Goal: Task Accomplishment & Management: Manage account settings

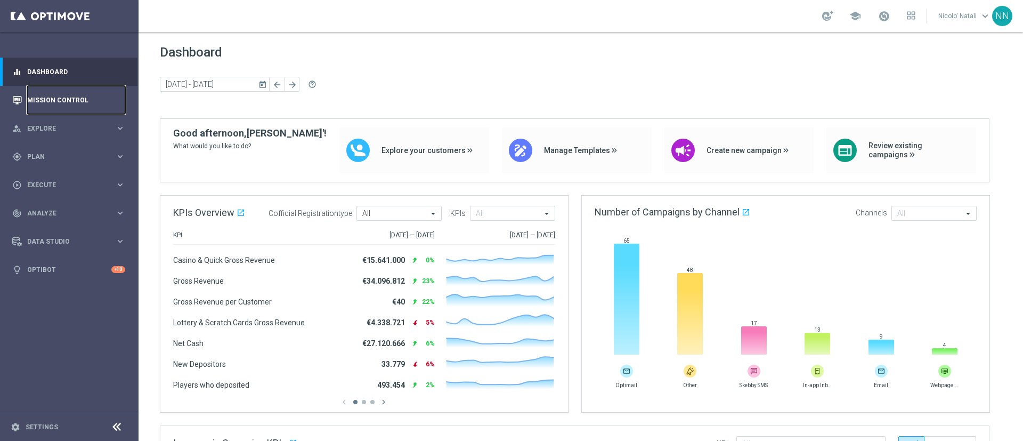
click at [62, 102] on link "Mission Control" at bounding box center [76, 100] width 98 height 28
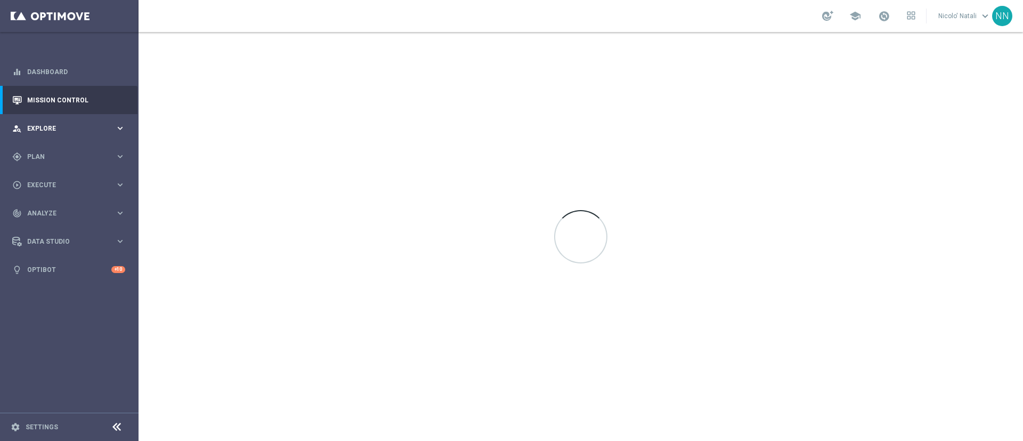
click at [58, 120] on div "person_search Explore keyboard_arrow_right" at bounding box center [69, 128] width 138 height 28
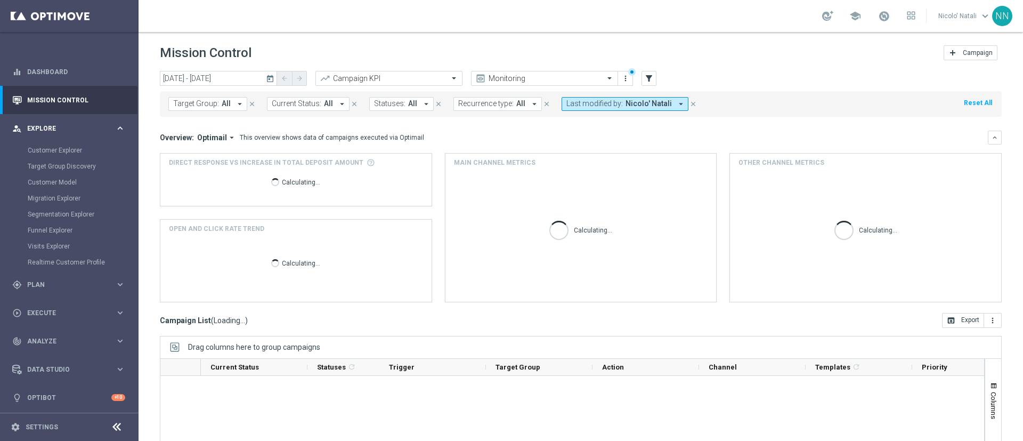
click at [63, 130] on span "Explore" at bounding box center [71, 128] width 88 height 6
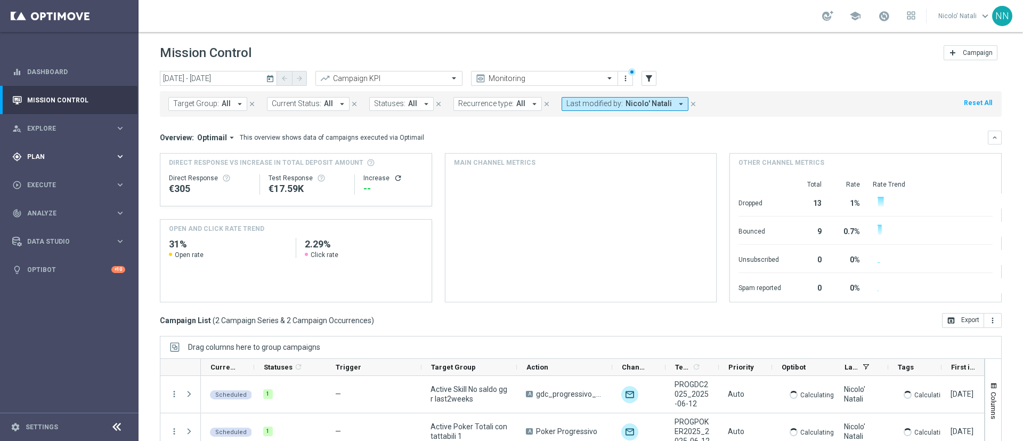
click at [56, 157] on span "Plan" at bounding box center [71, 156] width 88 height 6
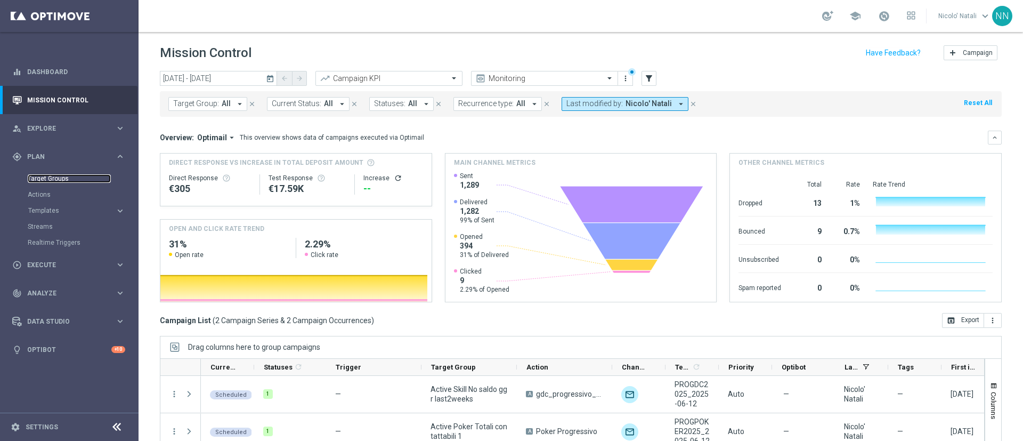
click at [56, 177] on link "Target Groups" at bounding box center [69, 178] width 83 height 9
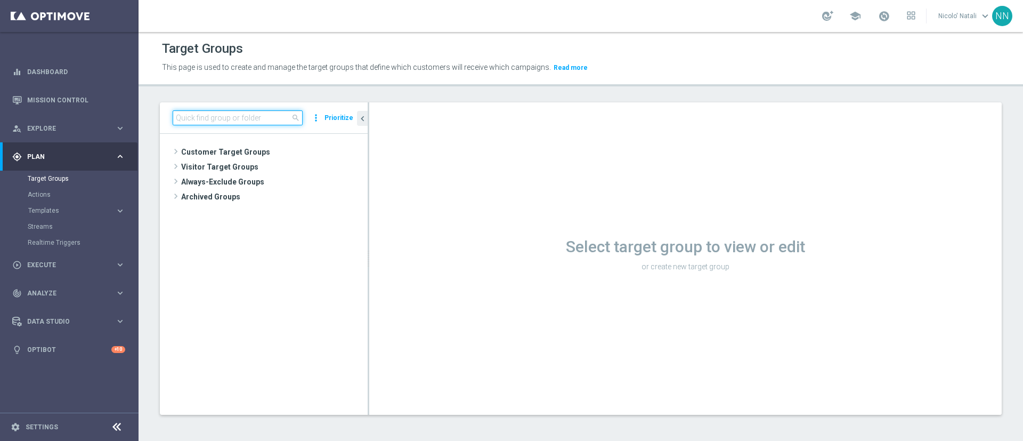
click at [206, 115] on input at bounding box center [238, 117] width 130 height 15
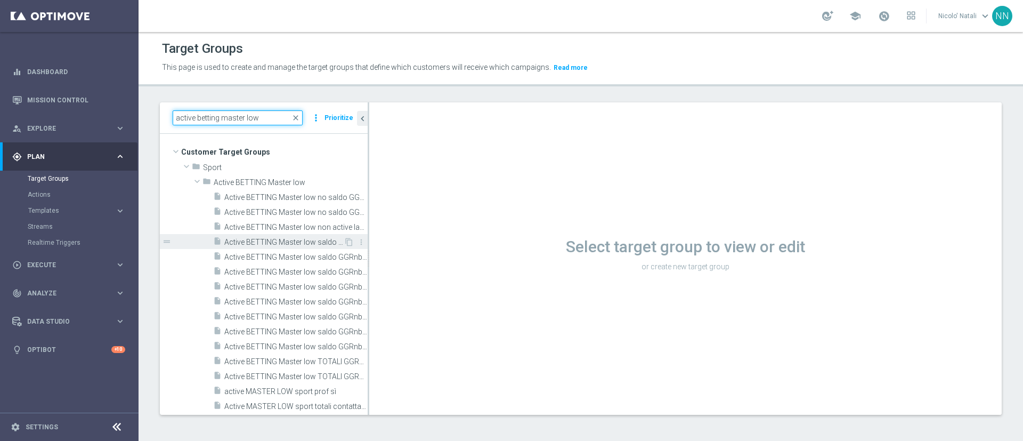
scroll to position [17, 0]
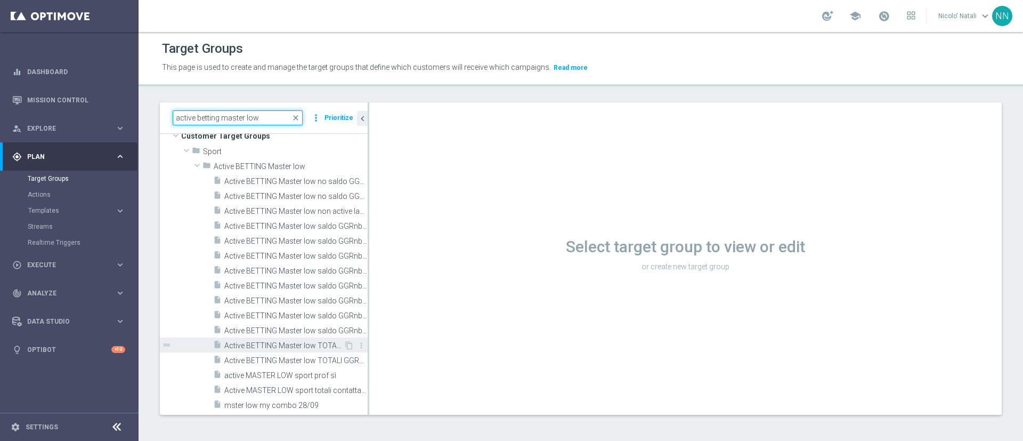
type input "active betting master low"
click at [302, 345] on span "Active BETTING Master low TOTALI GGRnb<0" at bounding box center [283, 345] width 119 height 9
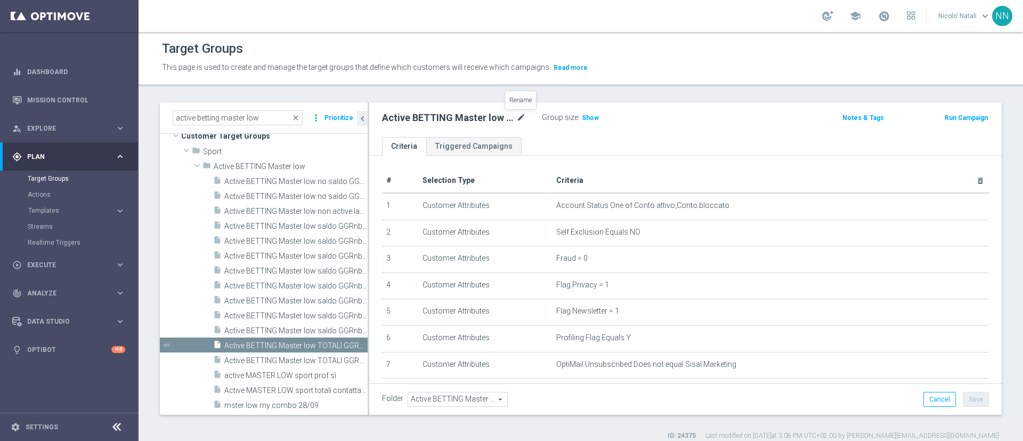
click at [523, 118] on icon "mode_edit" at bounding box center [521, 117] width 10 height 13
click at [549, 127] on div "Active BETTING Master low TOTALI GGRnb<0 Group size : Show Notes & Tags Run Cam…" at bounding box center [685, 119] width 633 height 35
click at [586, 115] on span "Show" at bounding box center [590, 117] width 17 height 7
